Goal: Task Accomplishment & Management: Complete application form

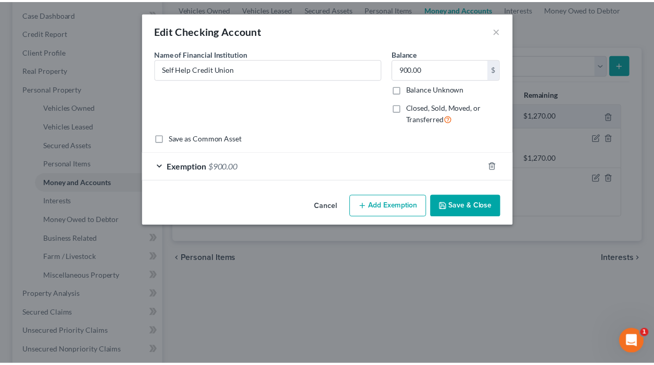
scroll to position [104, 0]
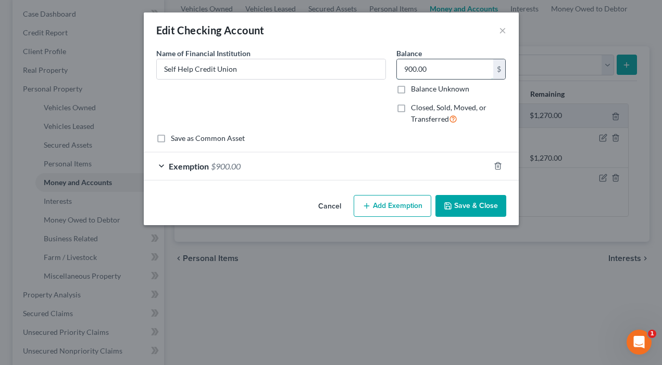
click at [431, 70] on input "900.00" at bounding box center [445, 69] width 96 height 20
type input "300"
click at [372, 127] on div "Name of Financial Institution * Self Help Credit Union" at bounding box center [271, 90] width 240 height 85
click at [394, 202] on button "Add Exemption" at bounding box center [392, 206] width 78 height 22
select select "2"
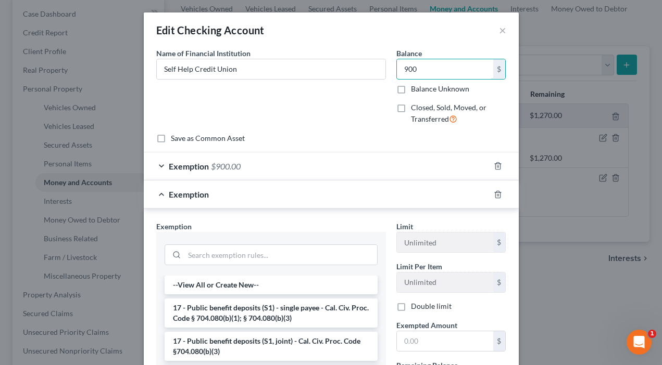
type input "900"
click at [297, 101] on div "Name of Financial Institution * Self Help Credit Union" at bounding box center [271, 90] width 240 height 85
click at [499, 30] on button "×" at bounding box center [502, 30] width 7 height 12
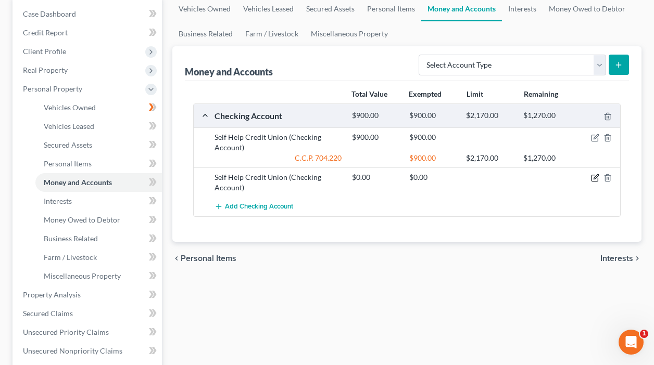
click at [592, 179] on icon "button" at bounding box center [595, 178] width 8 height 8
select select "4"
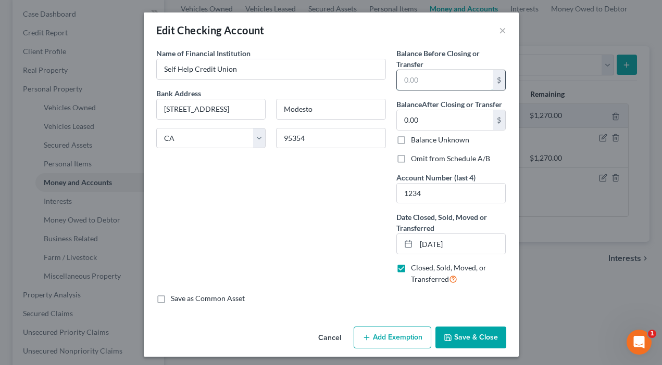
click at [426, 81] on input "text" at bounding box center [445, 80] width 96 height 20
click at [422, 114] on input "0.00" at bounding box center [445, 120] width 96 height 20
click at [422, 123] on input "0.00" at bounding box center [445, 120] width 96 height 20
click at [340, 179] on div "Name of Financial Institution * Self Help Credit Union Bank Address [GEOGRAPHIC…" at bounding box center [271, 171] width 240 height 246
click at [419, 78] on input "250" at bounding box center [445, 80] width 96 height 20
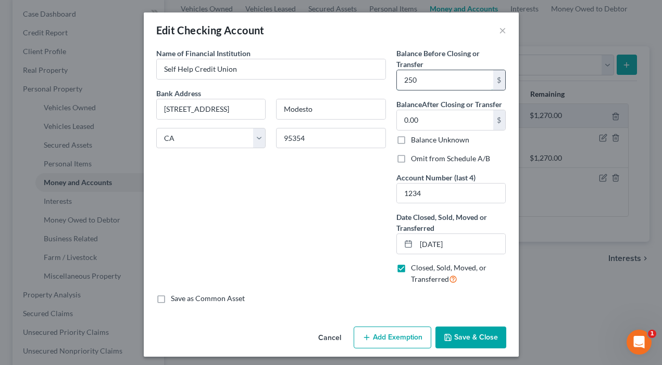
click at [419, 78] on input "250" at bounding box center [445, 80] width 96 height 20
type input "250.00"
click at [350, 182] on div "Name of Financial Institution * Self Help Credit Union Bank Address [GEOGRAPHIC…" at bounding box center [271, 171] width 240 height 246
click at [468, 338] on button "Save & Close" at bounding box center [470, 338] width 71 height 22
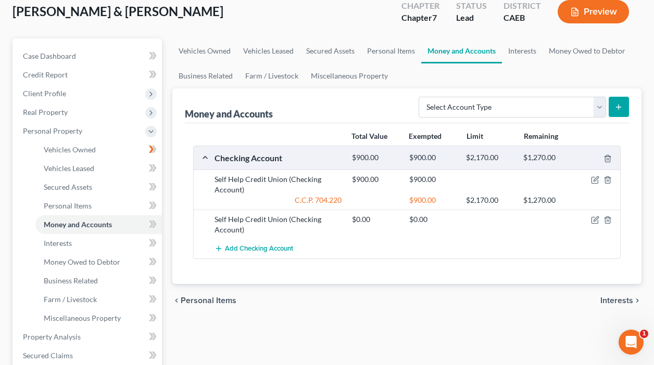
scroll to position [62, 0]
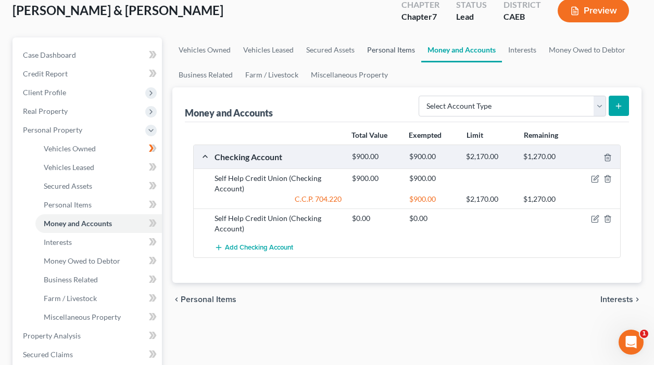
click at [380, 50] on link "Personal Items" at bounding box center [391, 49] width 60 height 25
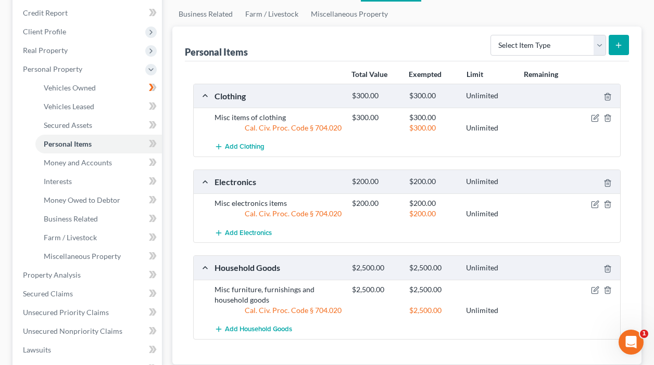
scroll to position [133, 0]
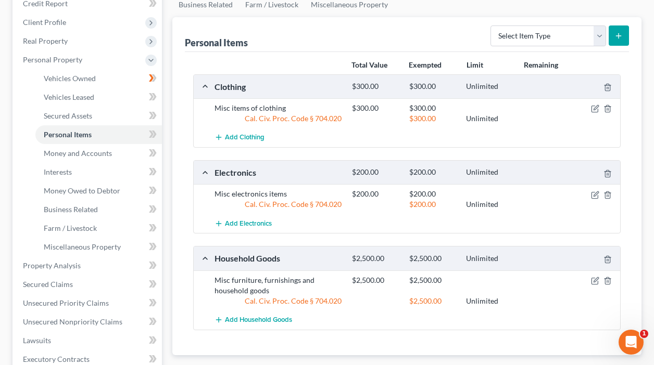
click at [633, 339] on icon "Open Intercom Messenger" at bounding box center [631, 342] width 17 height 17
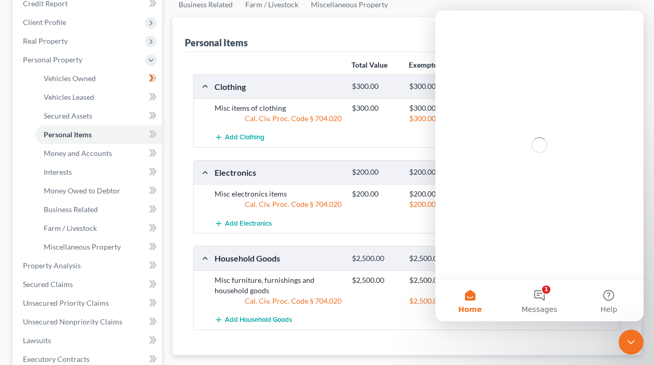
scroll to position [0, 0]
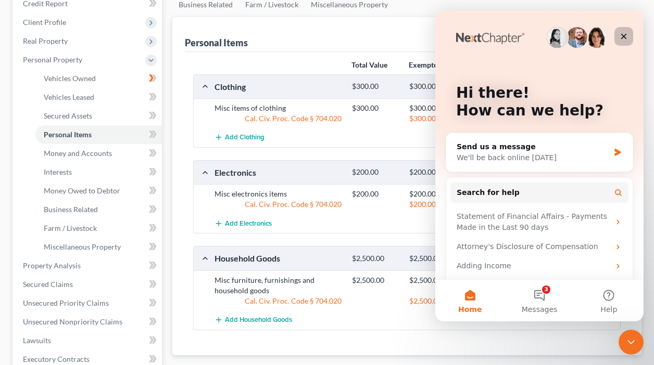
click at [622, 37] on icon "Close" at bounding box center [624, 36] width 8 height 8
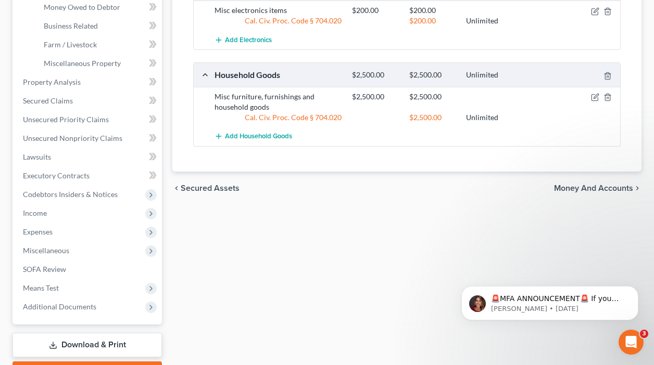
scroll to position [318, 0]
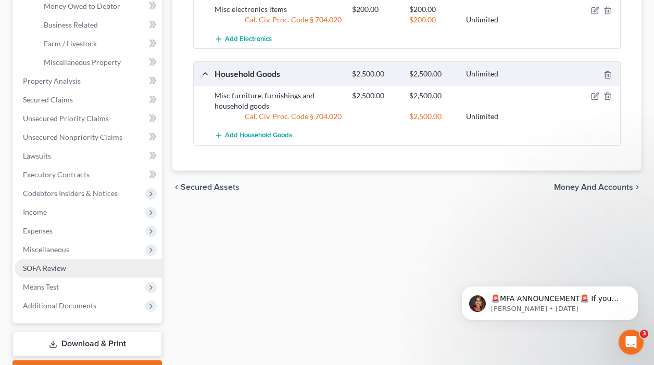
click at [67, 266] on link "SOFA Review" at bounding box center [88, 268] width 147 height 19
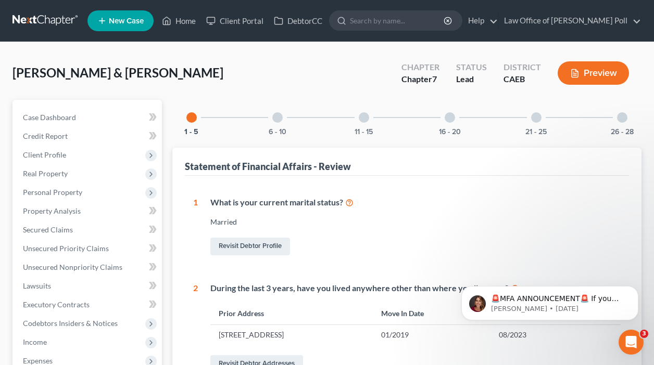
click at [368, 118] on div at bounding box center [364, 117] width 10 height 10
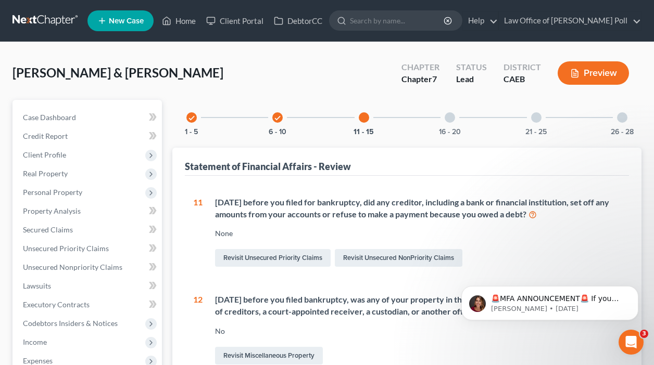
click at [448, 113] on div at bounding box center [450, 117] width 10 height 10
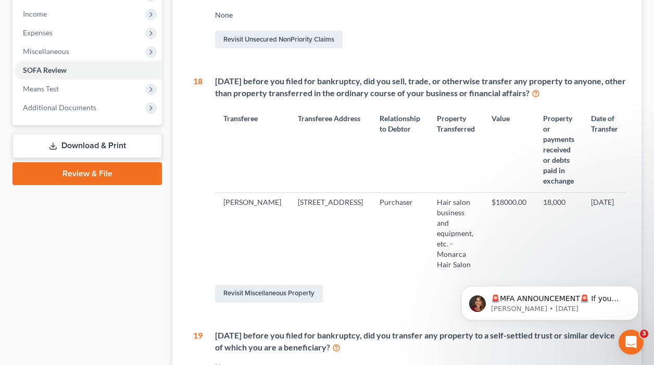
scroll to position [318, 0]
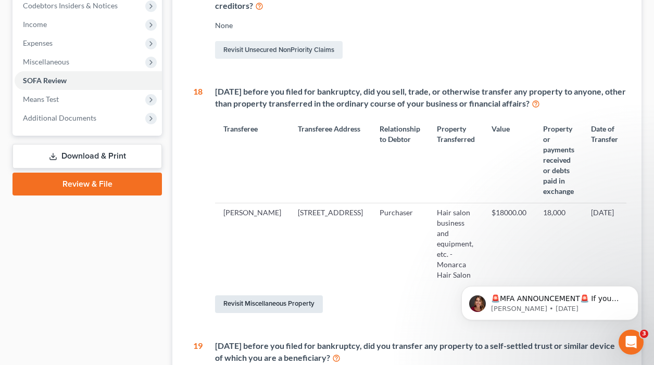
click at [285, 296] on link "Revisit Miscellaneous Property" at bounding box center [269, 305] width 108 height 18
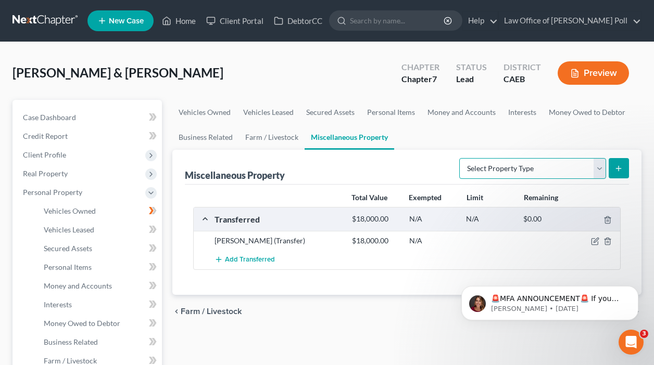
click at [597, 167] on select "Select Property Type Assigned for Creditor Benefit [DATE] Holding for Another N…" at bounding box center [532, 168] width 147 height 21
select select "transferred"
click at [459, 158] on select "Select Property Type Assigned for Creditor Benefit [DATE] Holding for Another N…" at bounding box center [532, 168] width 147 height 21
click at [384, 112] on link "Personal Items" at bounding box center [391, 112] width 60 height 25
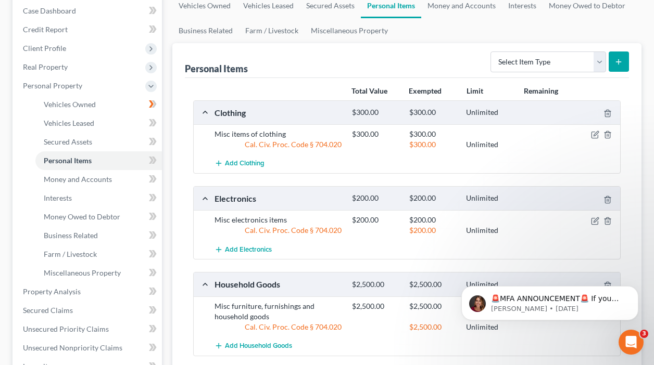
scroll to position [15, 0]
